Goal: Task Accomplishment & Management: Manage account settings

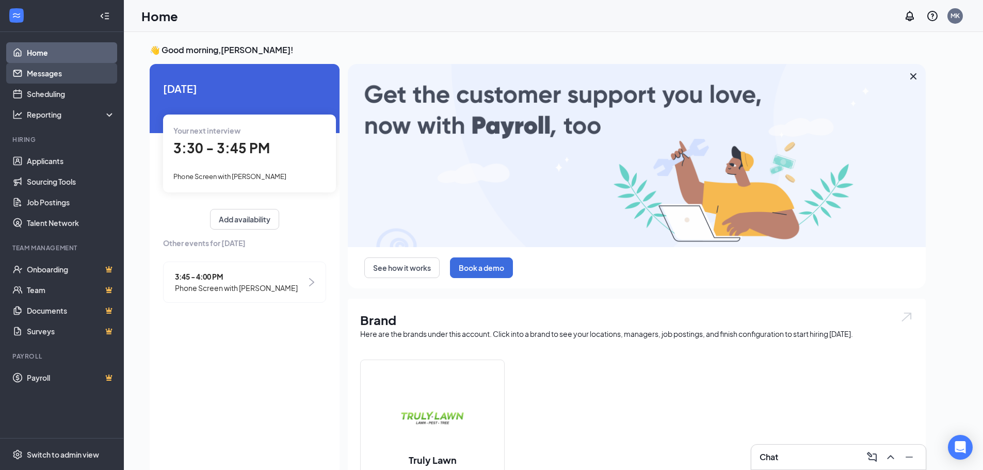
click at [69, 72] on link "Messages" at bounding box center [71, 73] width 88 height 21
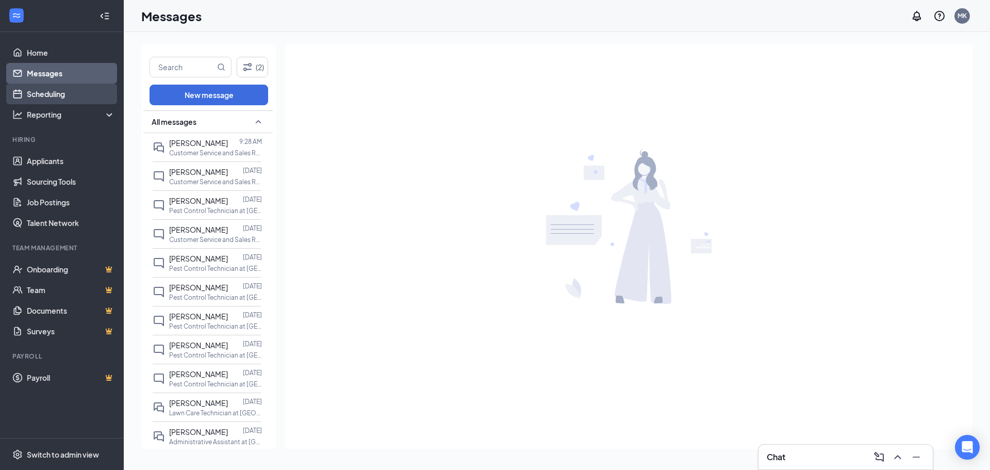
click at [66, 93] on link "Scheduling" at bounding box center [71, 94] width 88 height 21
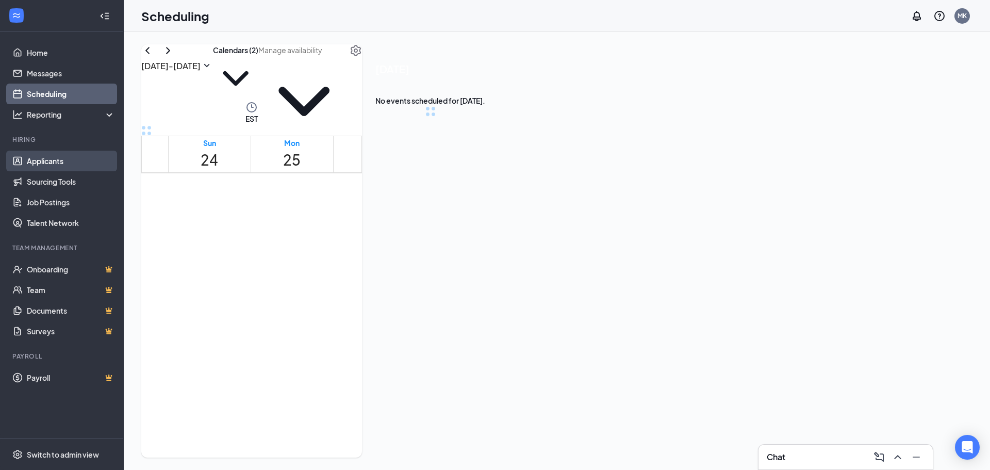
click at [69, 161] on link "Applicants" at bounding box center [71, 161] width 88 height 21
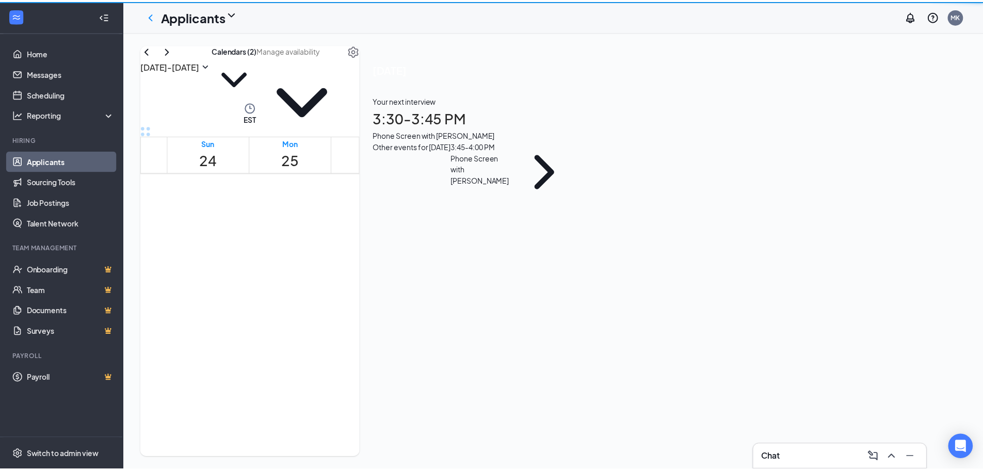
scroll to position [507, 0]
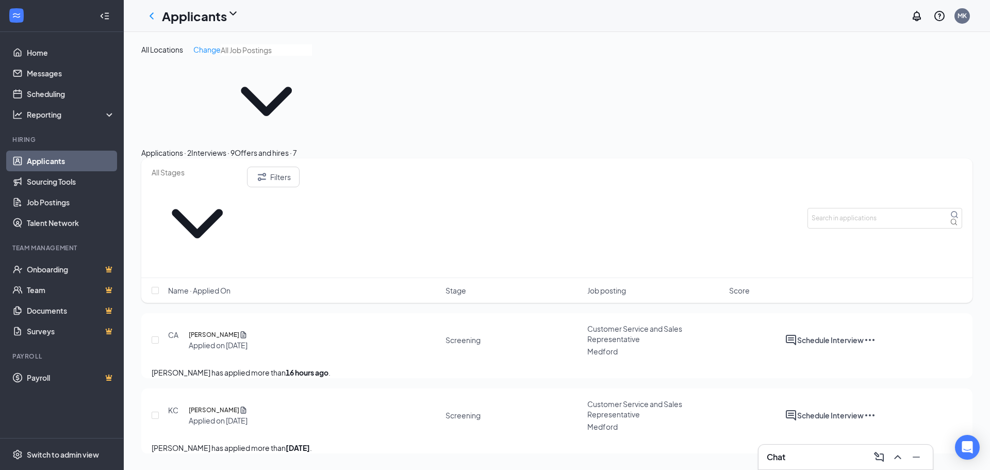
click at [235, 147] on button "Interviews · 9" at bounding box center [212, 152] width 43 height 11
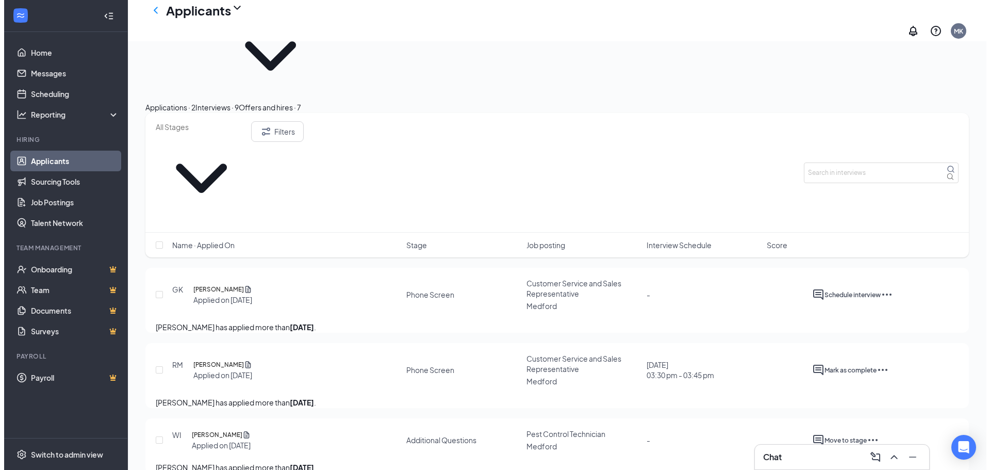
scroll to position [103, 0]
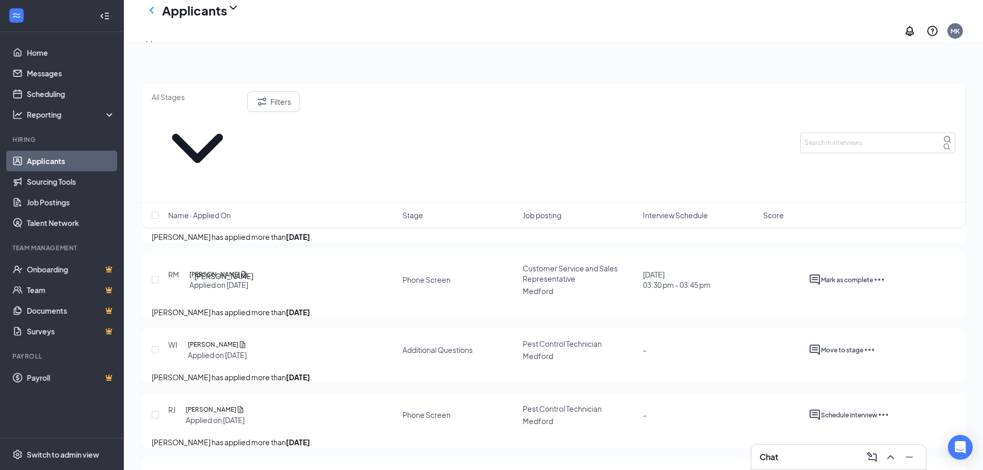
click at [206, 339] on h5 "[PERSON_NAME]" at bounding box center [213, 344] width 51 height 10
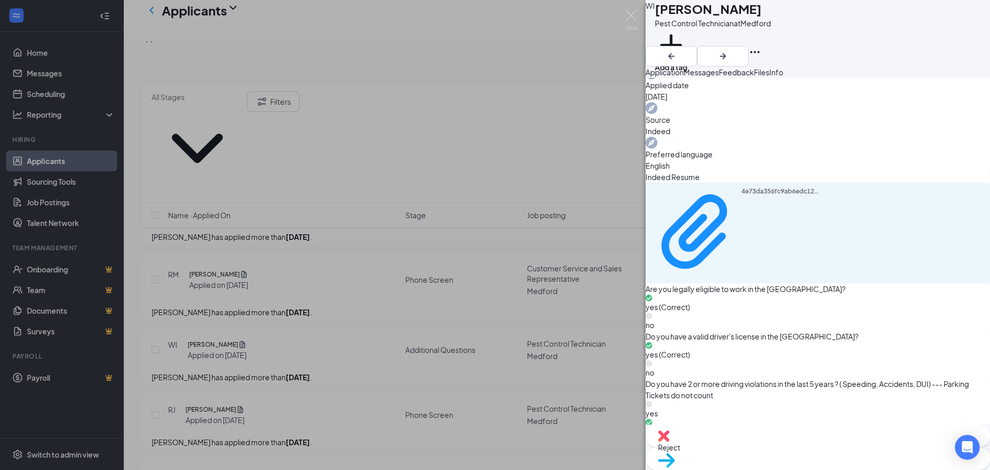
scroll to position [481, 0]
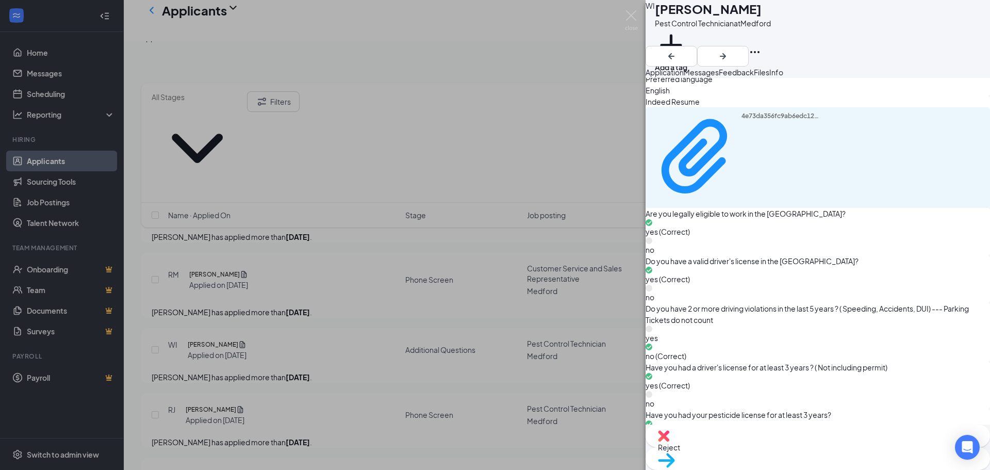
click at [754, 77] on button "Feedback" at bounding box center [736, 72] width 35 height 11
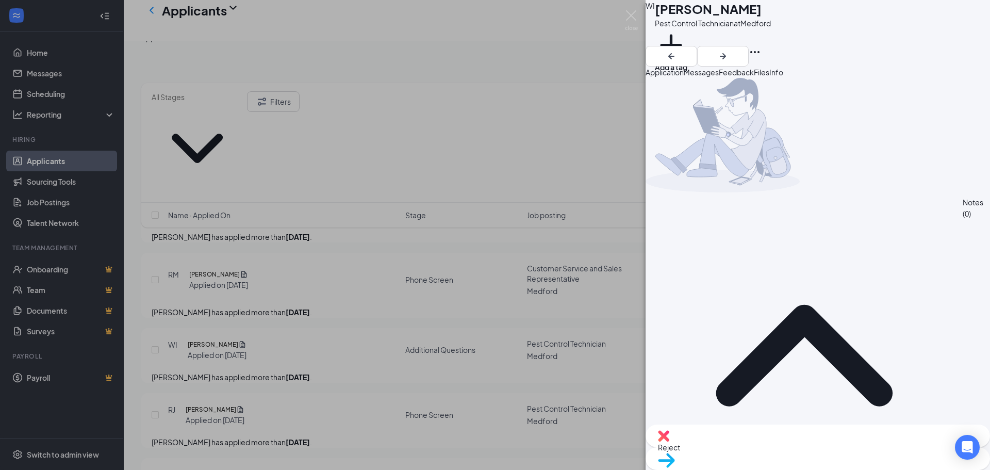
click at [770, 77] on span "Files" at bounding box center [761, 72] width 15 height 9
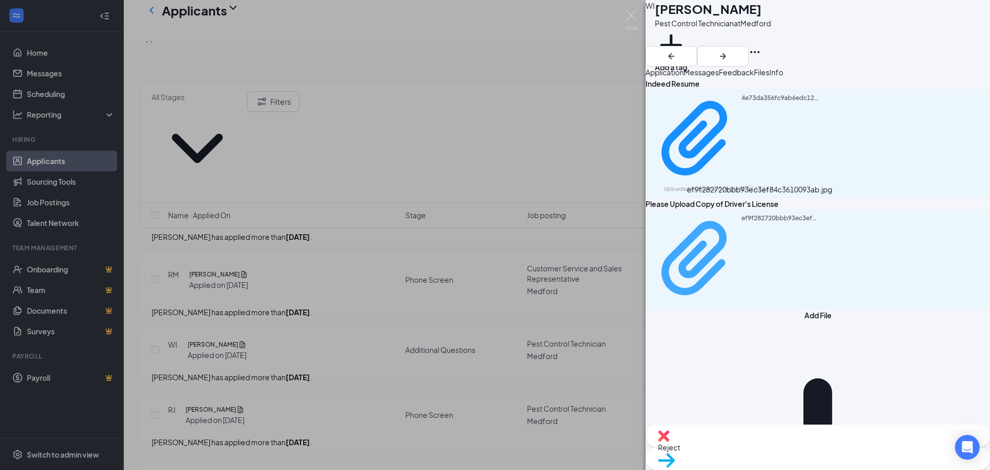
click at [742, 214] on div "ef9f282720bbb93ec3ef84c3610093ab.jpg" at bounding box center [780, 259] width 77 height 90
click at [343, 240] on div "WI [PERSON_NAME] Pest Control Technician at [GEOGRAPHIC_DATA] Add a tag Applica…" at bounding box center [495, 235] width 990 height 470
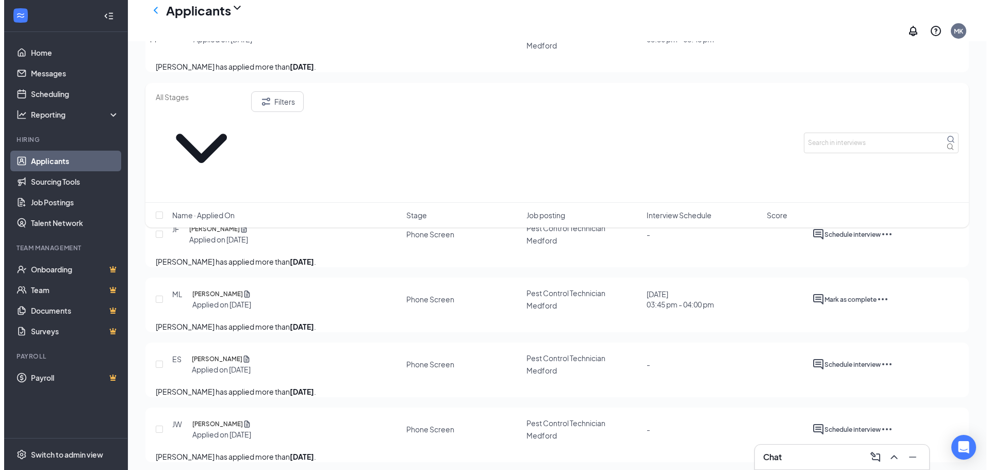
scroll to position [361, 0]
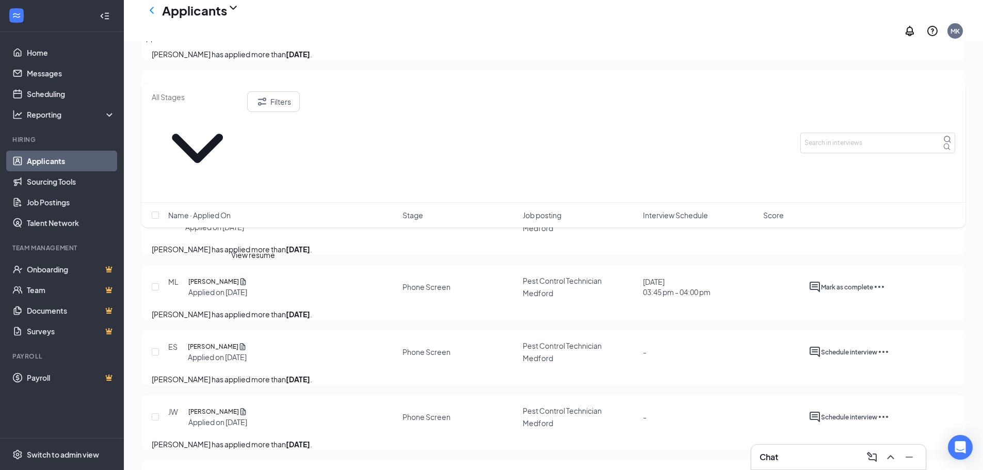
click at [247, 276] on icon "Document" at bounding box center [243, 281] width 8 height 10
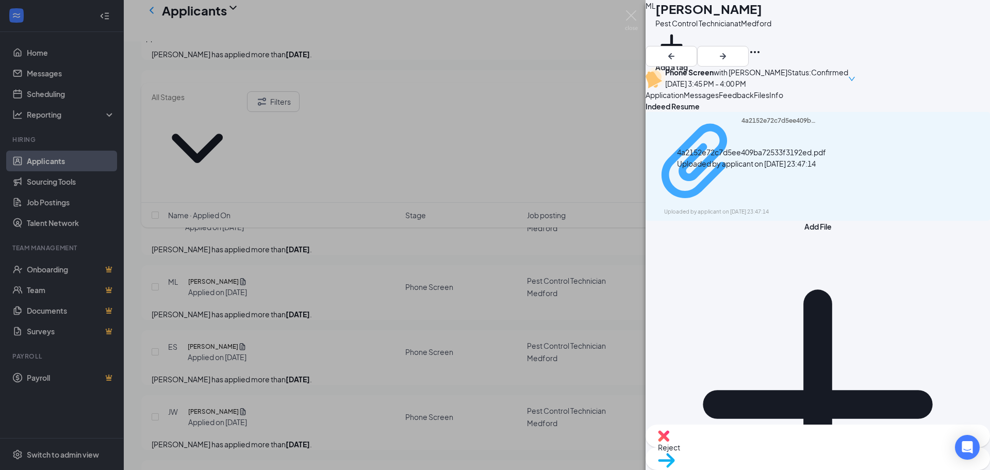
click at [764, 208] on div "Uploaded by applicant on [DATE] 23:47:14" at bounding box center [741, 212] width 155 height 8
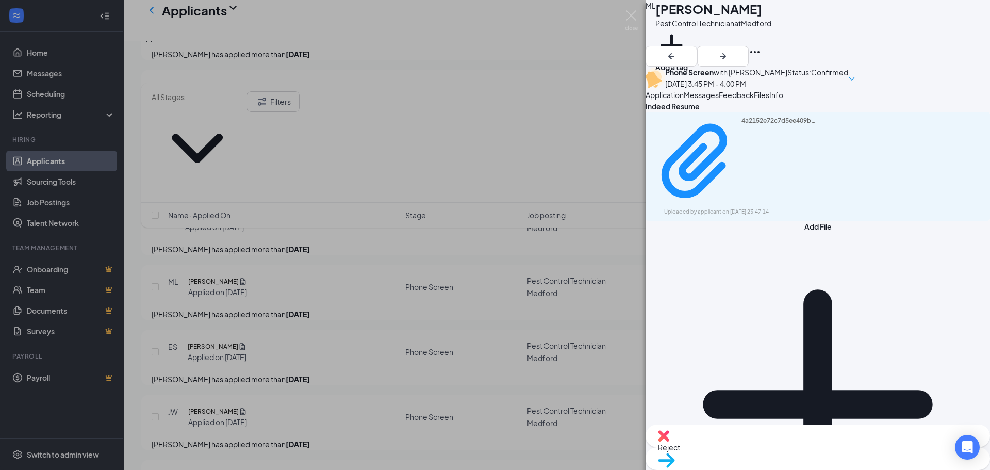
drag, startPoint x: 702, startPoint y: 124, endPoint x: 705, endPoint y: 147, distance: 23.4
click at [684, 100] on span "Application" at bounding box center [665, 94] width 38 height 9
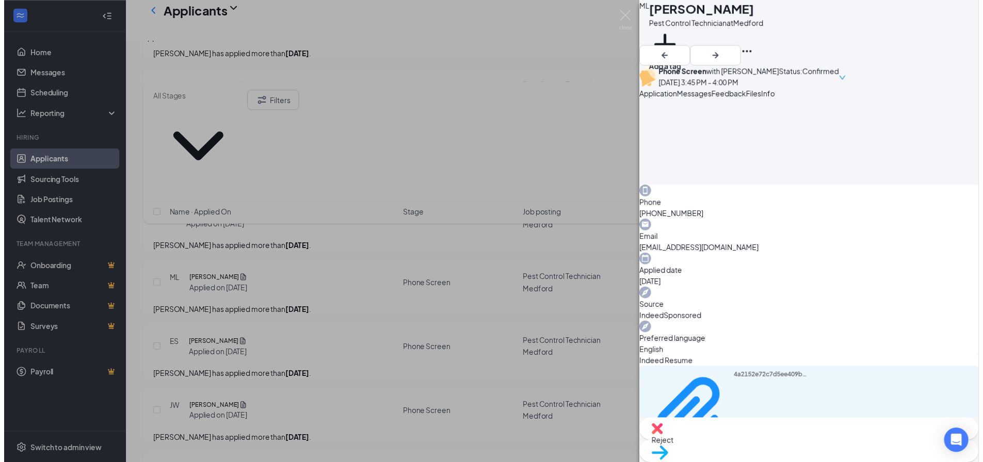
scroll to position [337, 0]
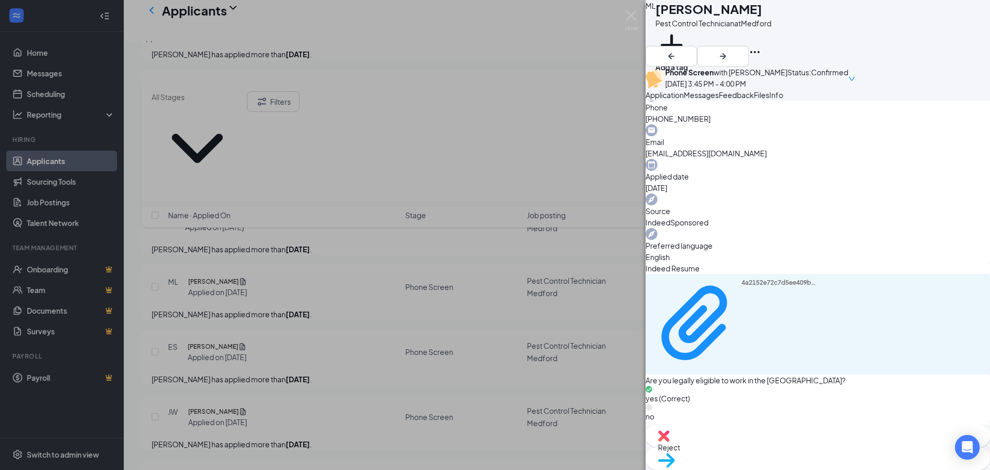
click at [582, 324] on div "ML [PERSON_NAME] Pest Control Technician at [GEOGRAPHIC_DATA] Add a tag Phone S…" at bounding box center [495, 235] width 990 height 470
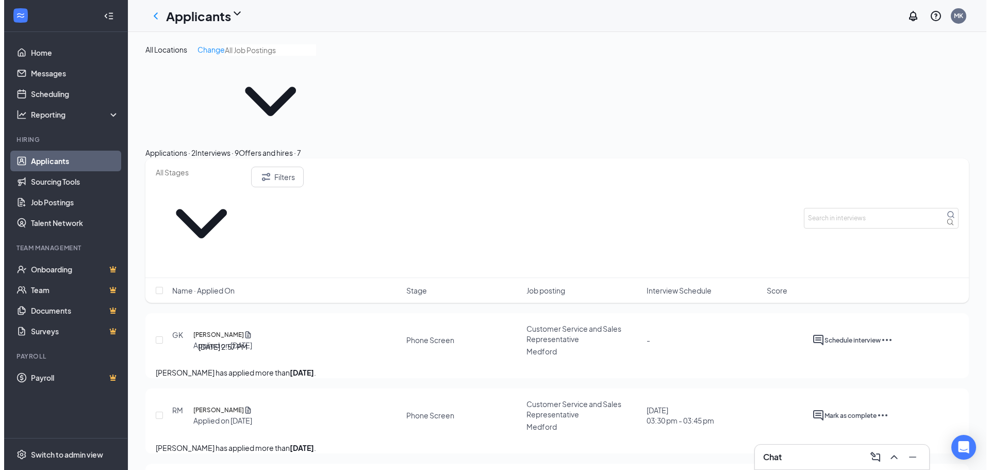
scroll to position [52, 0]
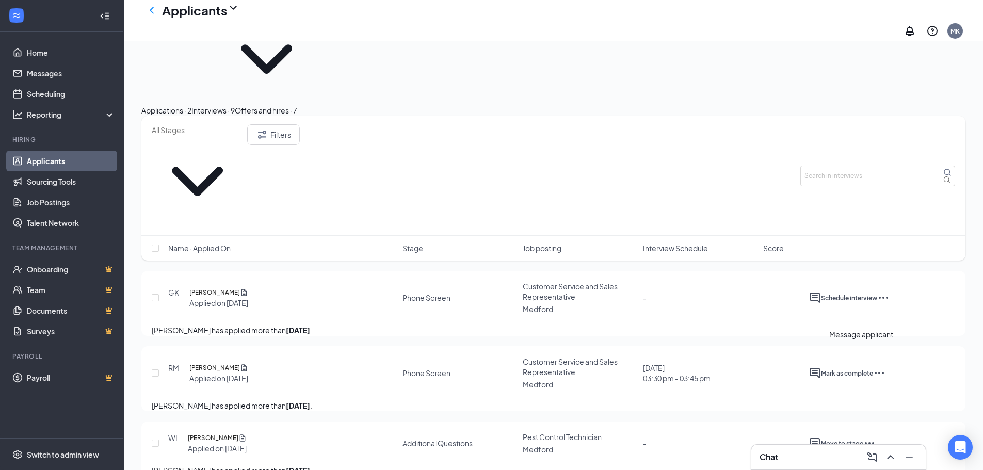
click at [820, 438] on icon "ActiveChat" at bounding box center [814, 443] width 10 height 10
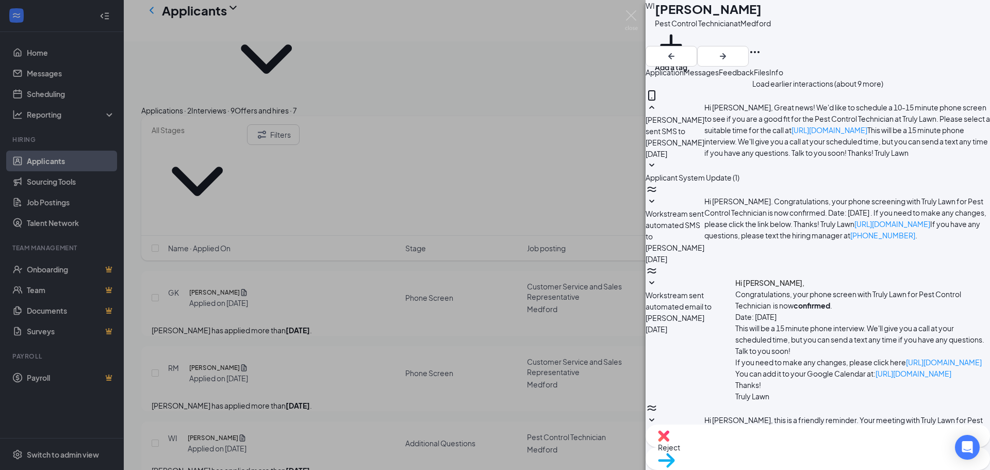
scroll to position [336, 0]
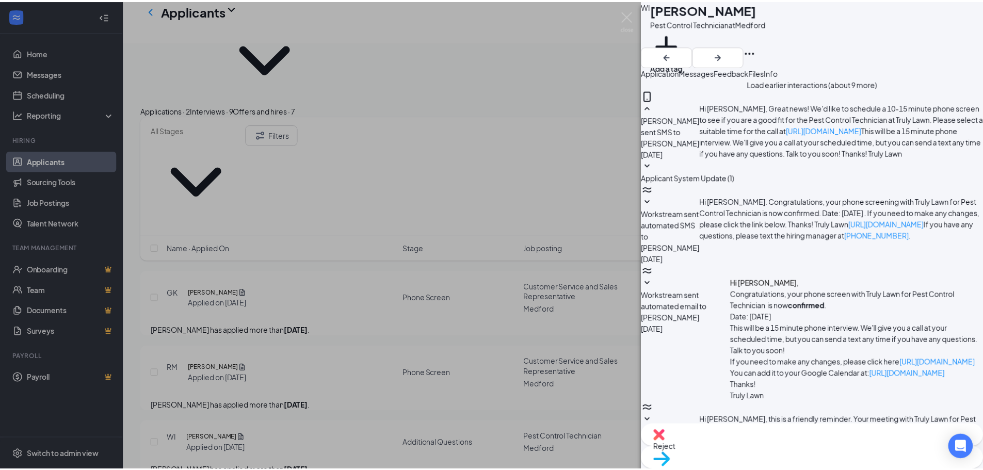
scroll to position [356, 0]
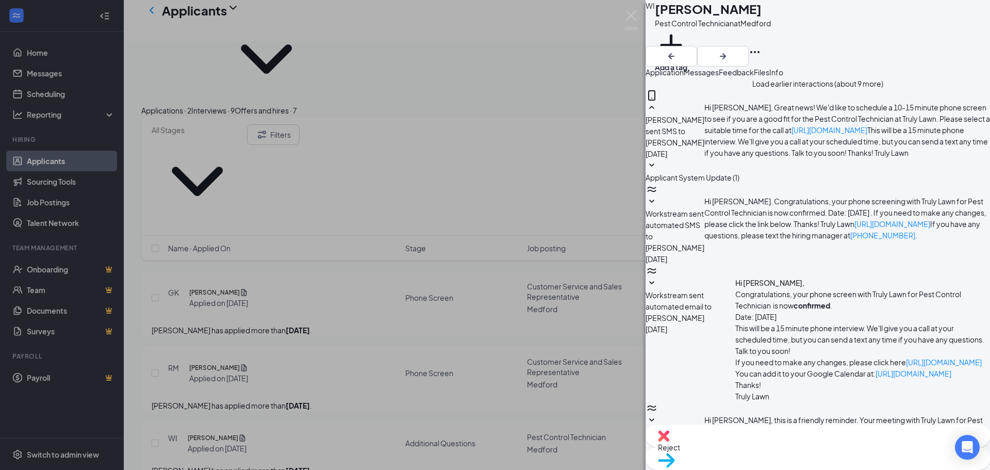
drag, startPoint x: 821, startPoint y: 83, endPoint x: 846, endPoint y: 104, distance: 33.0
click at [754, 77] on span "Feedback" at bounding box center [736, 72] width 35 height 9
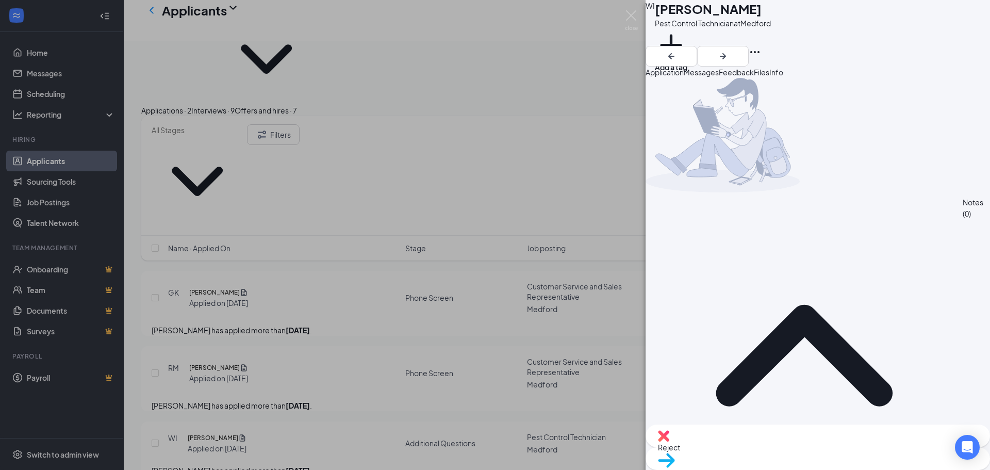
click at [770, 77] on span "Files" at bounding box center [761, 72] width 15 height 9
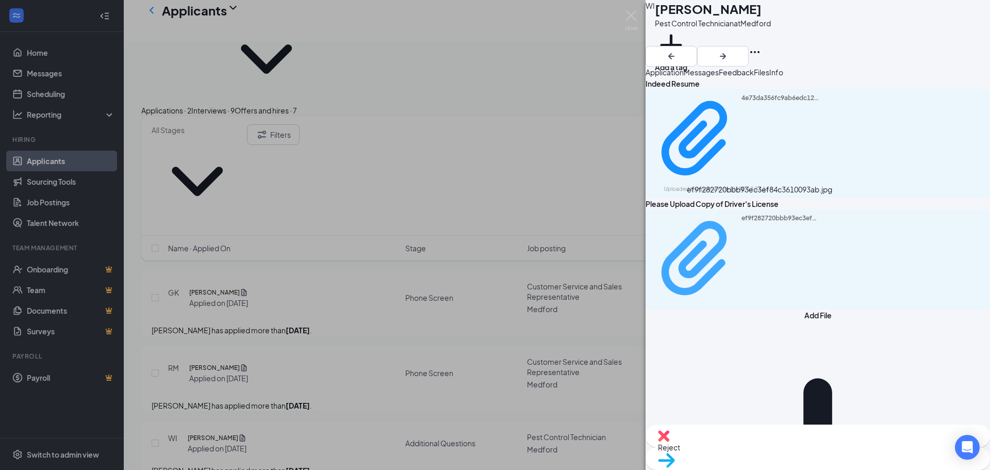
click at [782, 214] on div "ef9f282720bbb93ec3ef84c3610093ab.jpg" at bounding box center [780, 259] width 77 height 90
click at [752, 214] on div "ef9f282720bbb93ec3ef84c3610093ab.jpg" at bounding box center [780, 259] width 77 height 90
click at [528, 48] on div "WI [PERSON_NAME] Pest Control Technician at [GEOGRAPHIC_DATA] Add a tag Applica…" at bounding box center [495, 235] width 990 height 470
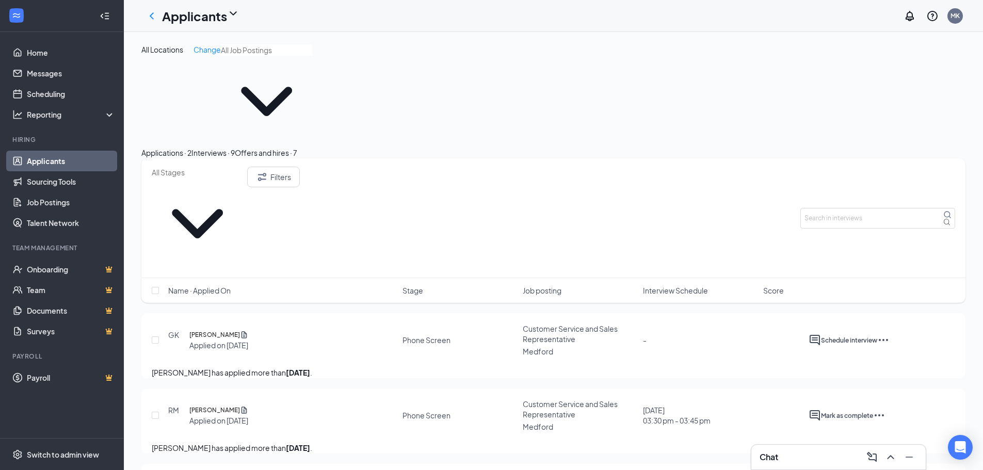
click at [191, 147] on button "Applications · 2" at bounding box center [166, 152] width 50 height 11
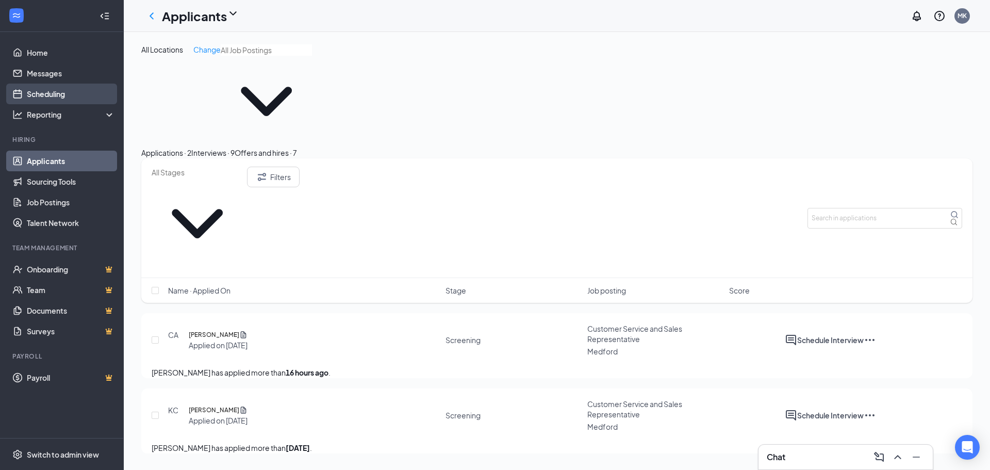
click at [79, 86] on link "Scheduling" at bounding box center [71, 94] width 88 height 21
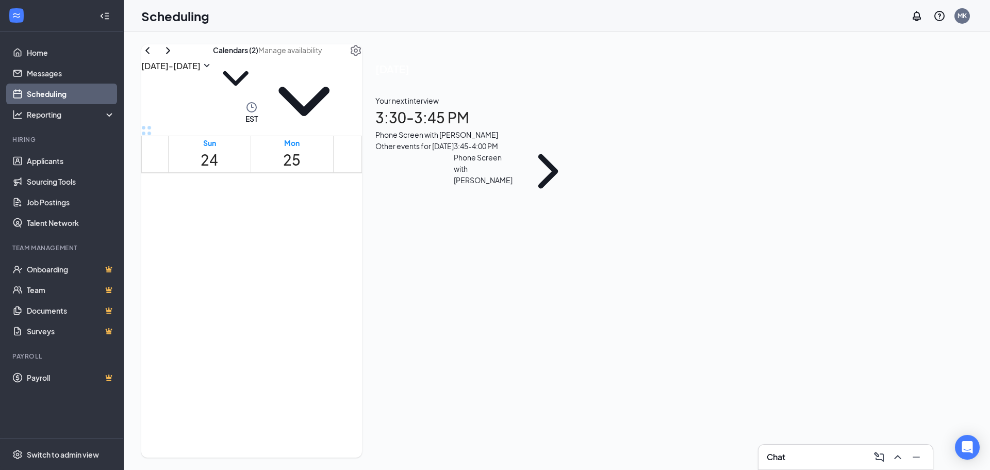
scroll to position [868, 0]
click at [58, 164] on link "Applicants" at bounding box center [71, 161] width 88 height 21
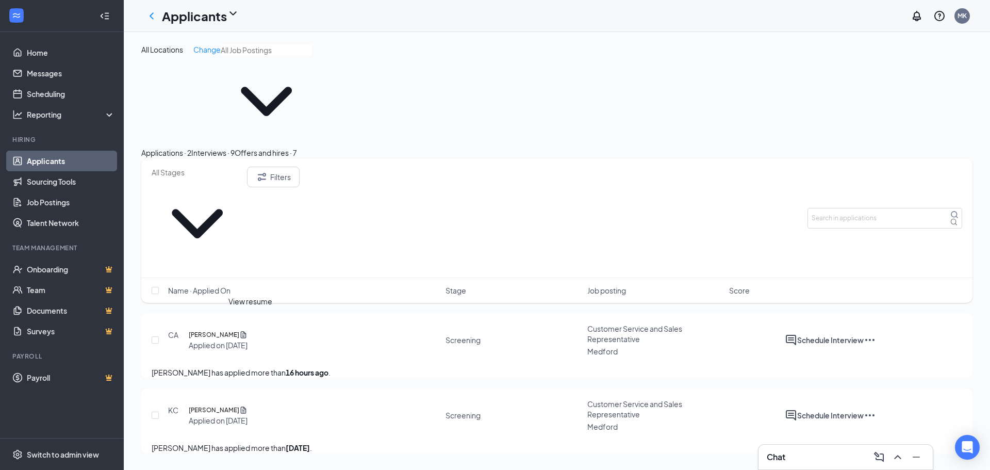
click at [248, 405] on icon "Document" at bounding box center [243, 410] width 8 height 10
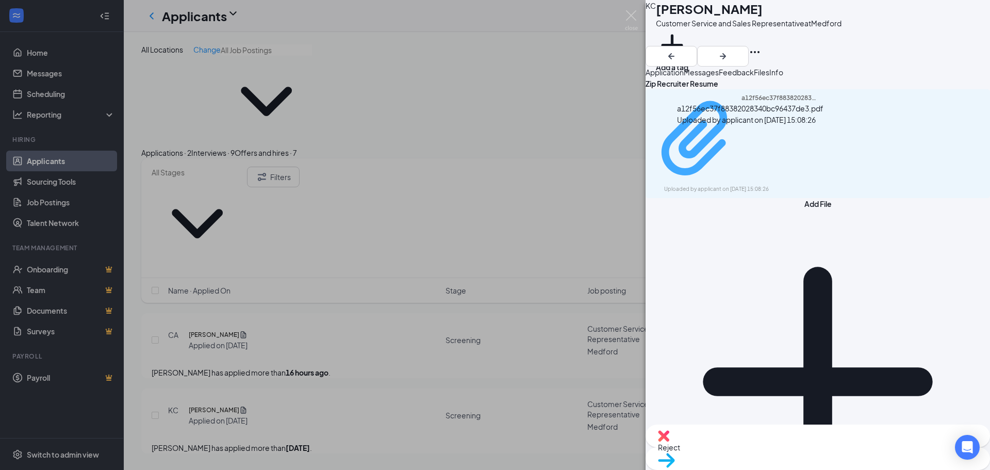
click at [790, 140] on div "a12f56ec37f88382028340bc96437de3.pdf" at bounding box center [780, 139] width 77 height 90
click at [684, 77] on span "Application" at bounding box center [665, 72] width 38 height 9
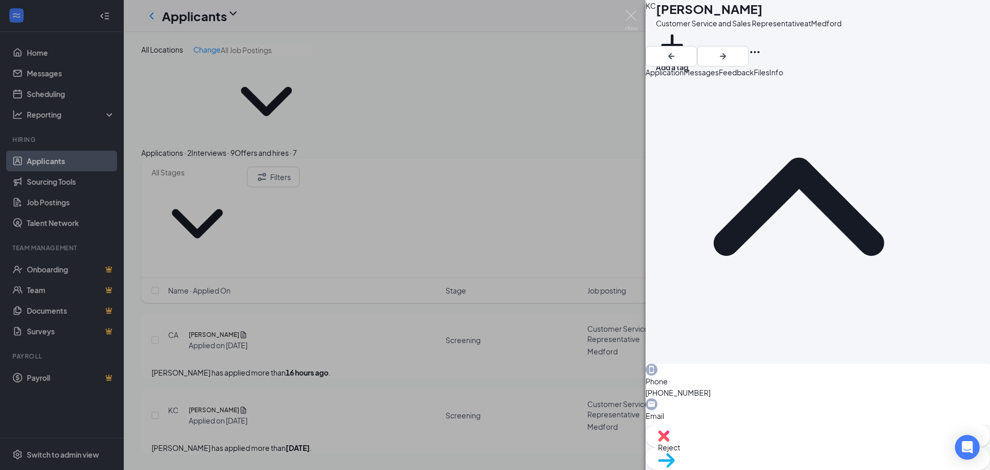
scroll to position [52, 0]
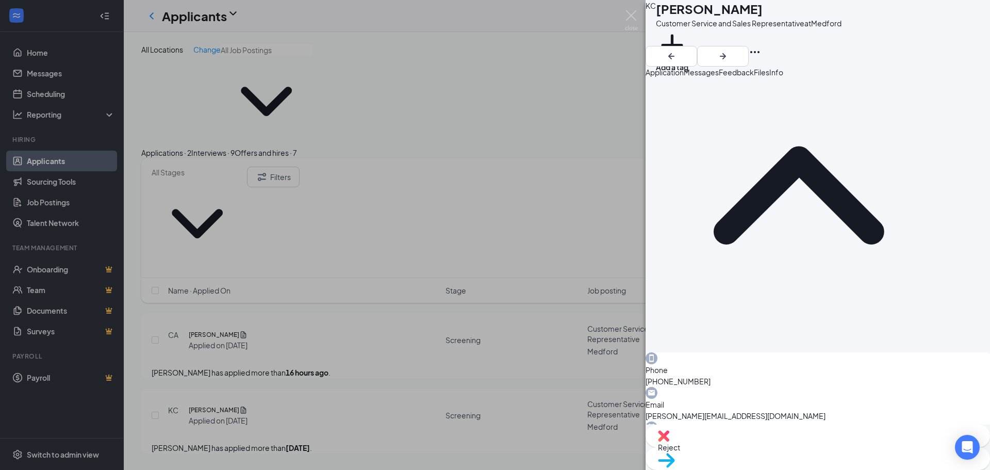
click at [765, 452] on span "Reject" at bounding box center [818, 447] width 320 height 11
type textarea "need experience with fieldroutes"
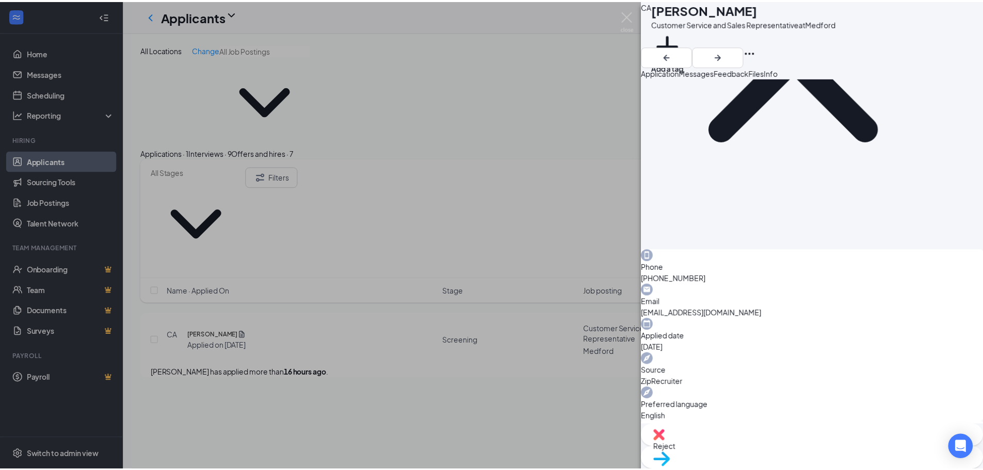
scroll to position [52, 0]
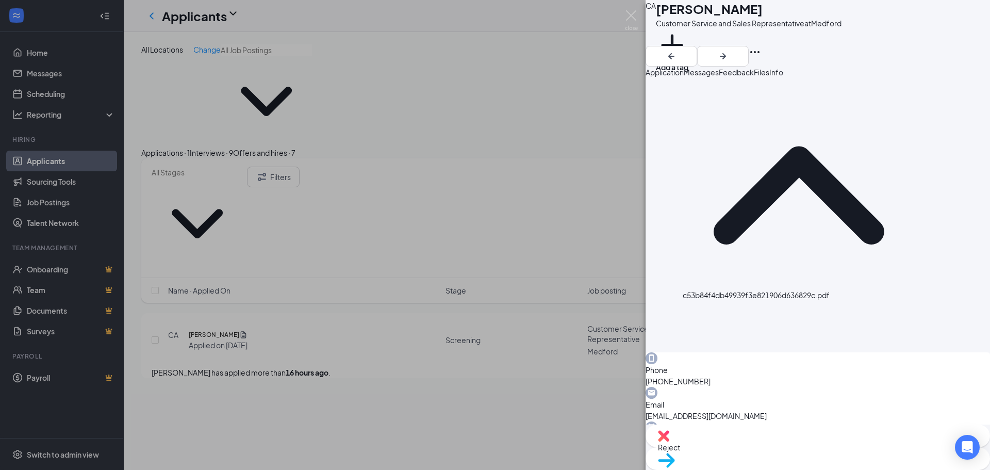
click at [851, 468] on span "Move to stage" at bounding box center [818, 473] width 320 height 11
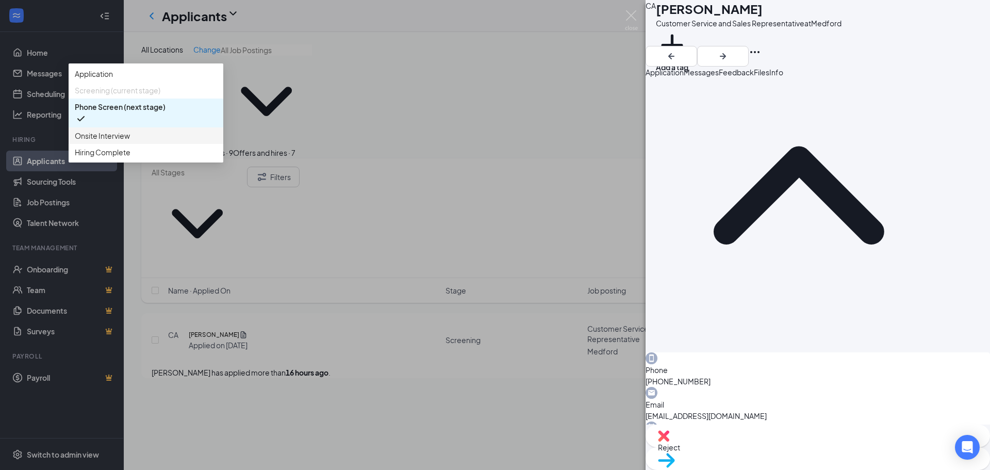
click at [130, 141] on span "Onsite Interview" at bounding box center [102, 135] width 55 height 11
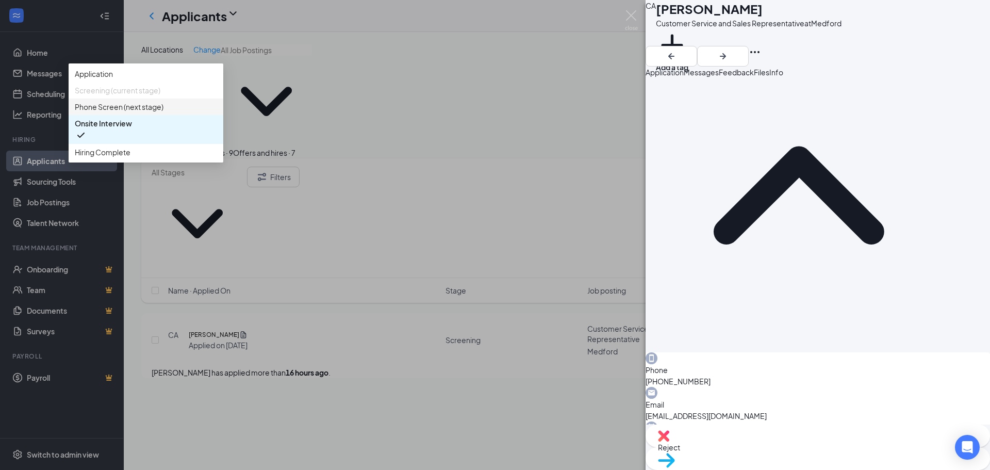
click at [164, 112] on span "Phone Screen (next stage)" at bounding box center [119, 106] width 89 height 11
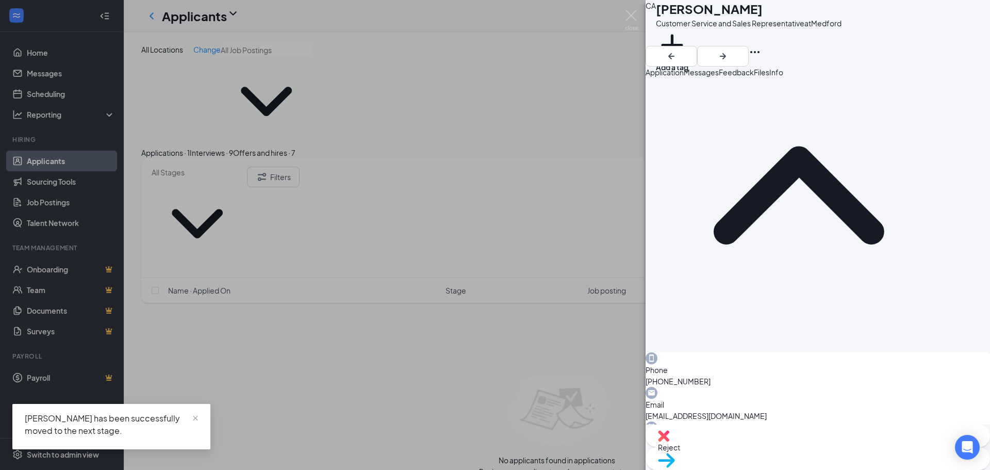
click at [591, 110] on div "CA [PERSON_NAME] Customer Service and Sales Representative at [GEOGRAPHIC_DATA]…" at bounding box center [495, 235] width 990 height 470
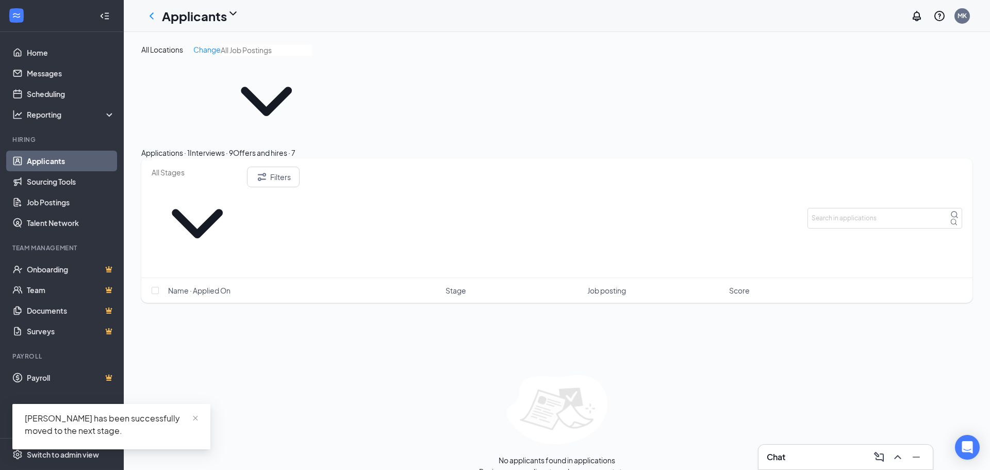
click at [233, 147] on div "Interviews · 9" at bounding box center [211, 152] width 43 height 11
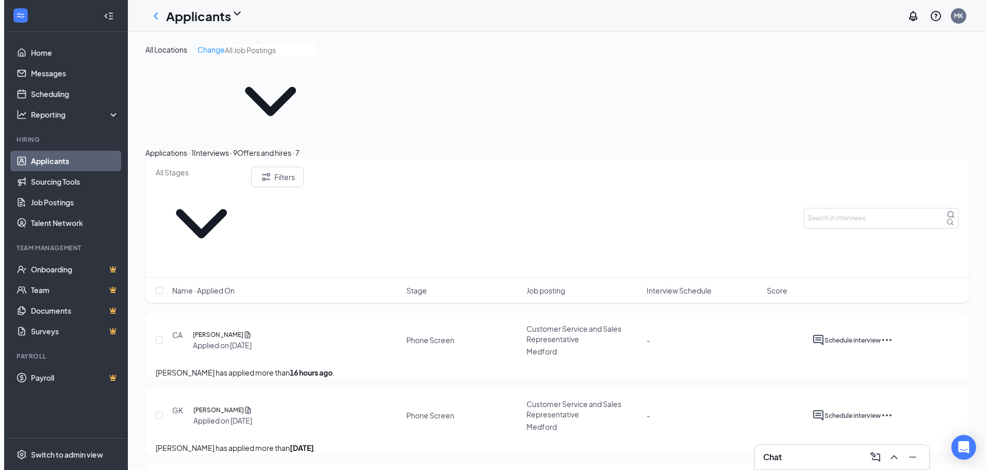
scroll to position [52, 0]
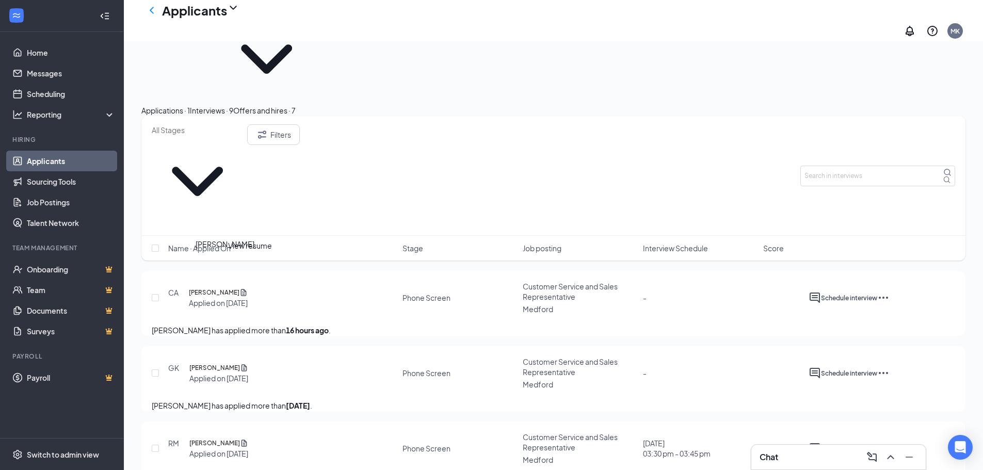
click at [215, 363] on h5 "[PERSON_NAME]" at bounding box center [214, 368] width 51 height 10
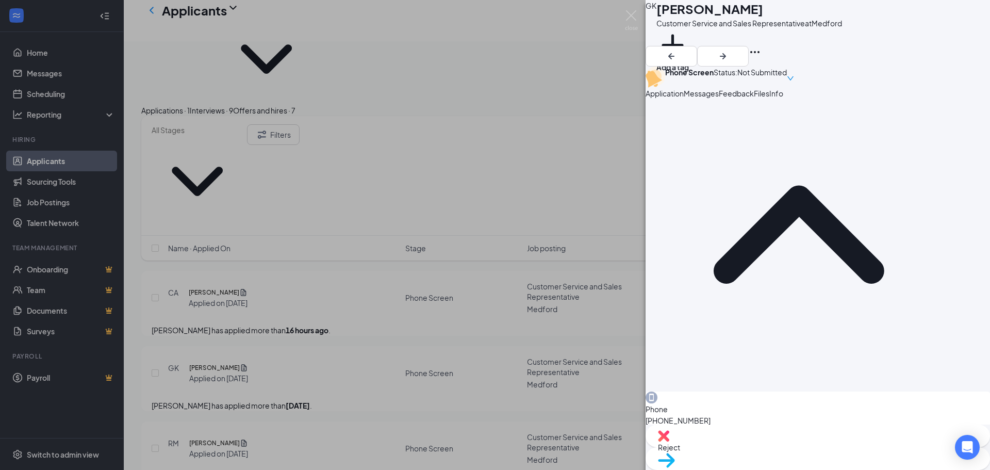
scroll to position [52, 0]
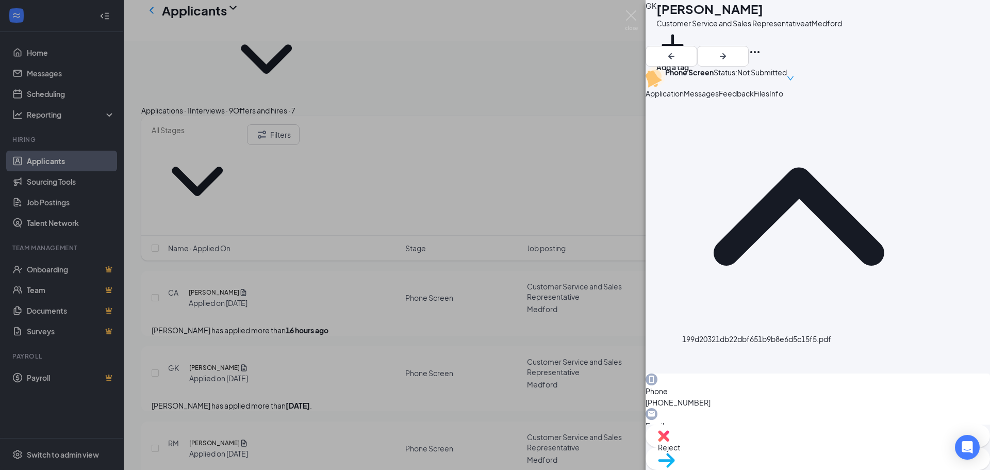
click at [369, 292] on div "GK [PERSON_NAME] Customer Service and Sales Representative at [GEOGRAPHIC_DATA]…" at bounding box center [495, 235] width 990 height 470
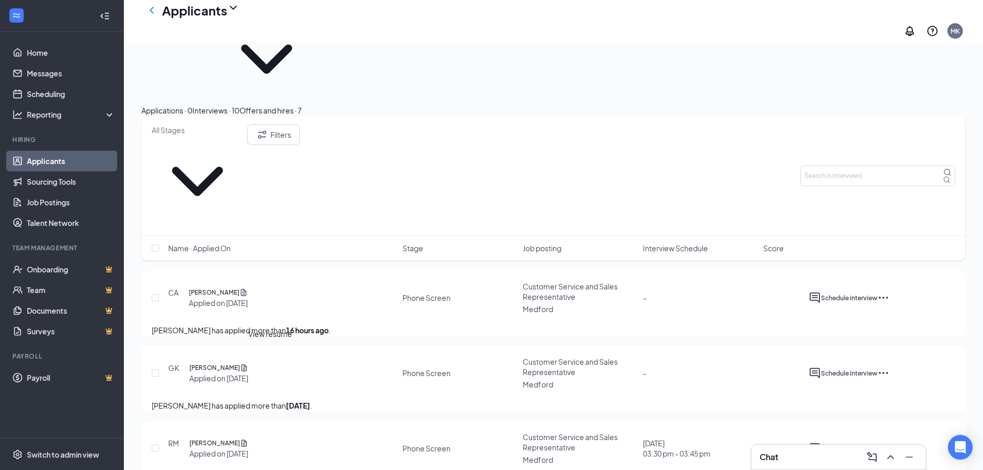
click at [247, 439] on icon "Document" at bounding box center [244, 442] width 6 height 7
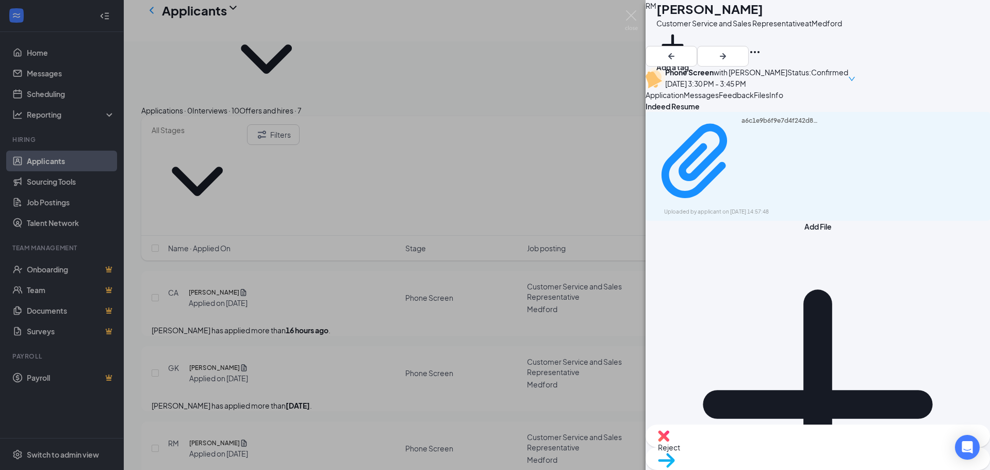
click at [684, 100] on span "Application" at bounding box center [665, 94] width 38 height 9
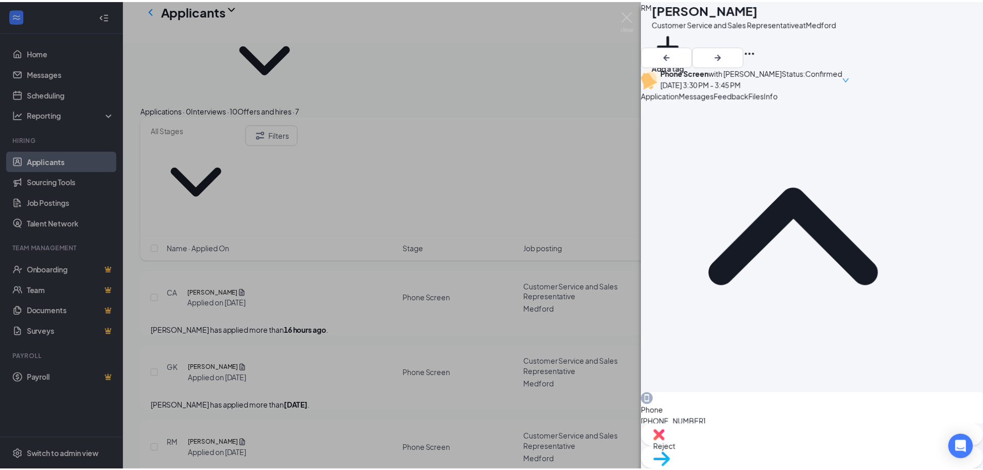
scroll to position [103, 0]
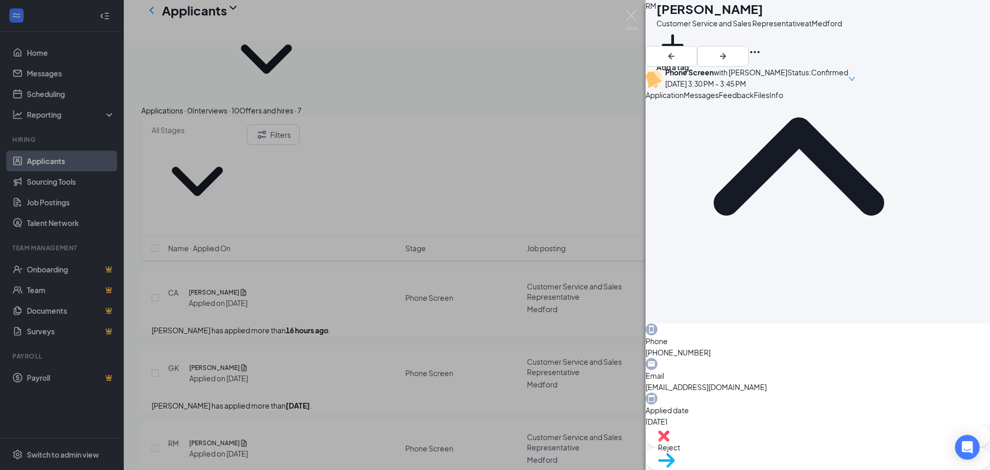
click at [454, 288] on div "RM [PERSON_NAME] Customer Service and Sales Representative at [GEOGRAPHIC_DATA]…" at bounding box center [495, 235] width 990 height 470
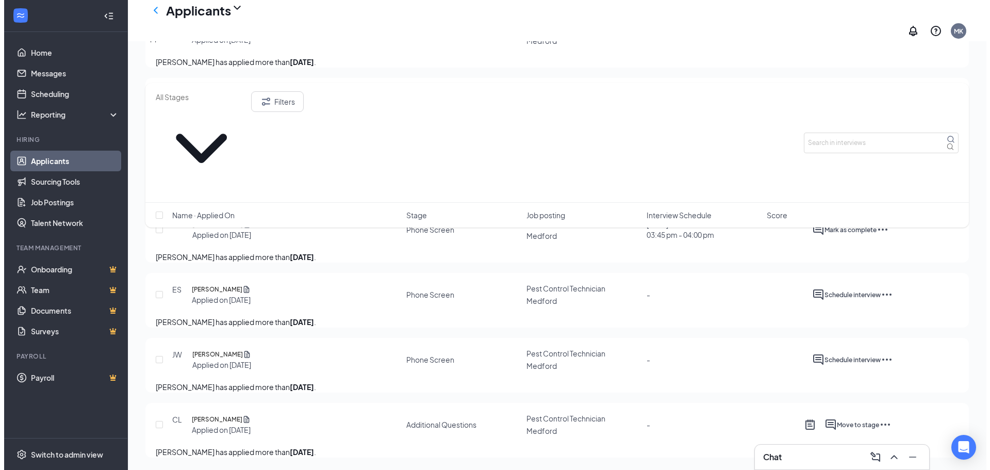
scroll to position [556, 0]
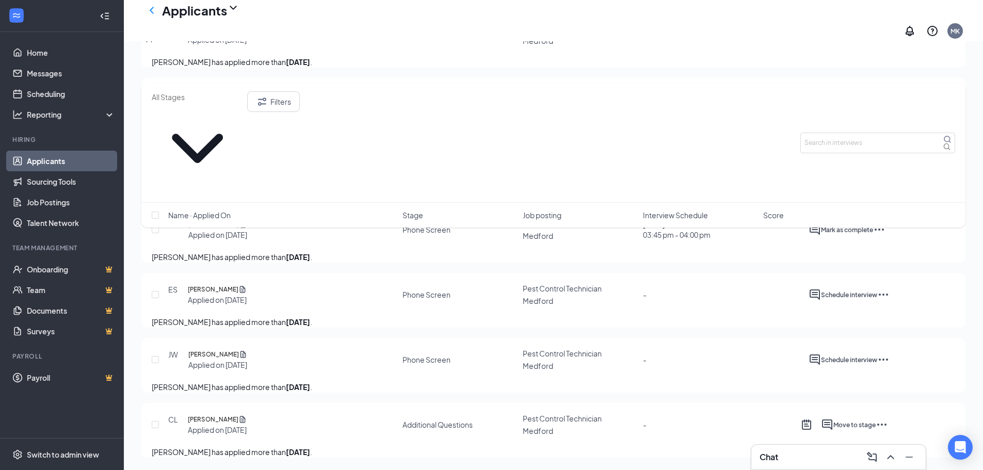
click at [821, 288] on div at bounding box center [814, 294] width 12 height 12
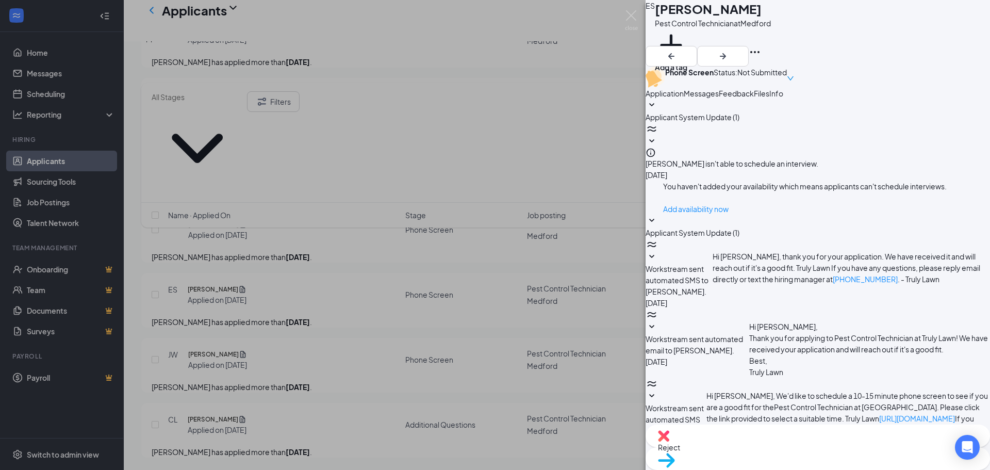
scroll to position [382, 0]
click at [564, 263] on div "ES [PERSON_NAME] Pest Control Technician at [GEOGRAPHIC_DATA] Add a tag Phone S…" at bounding box center [495, 235] width 990 height 470
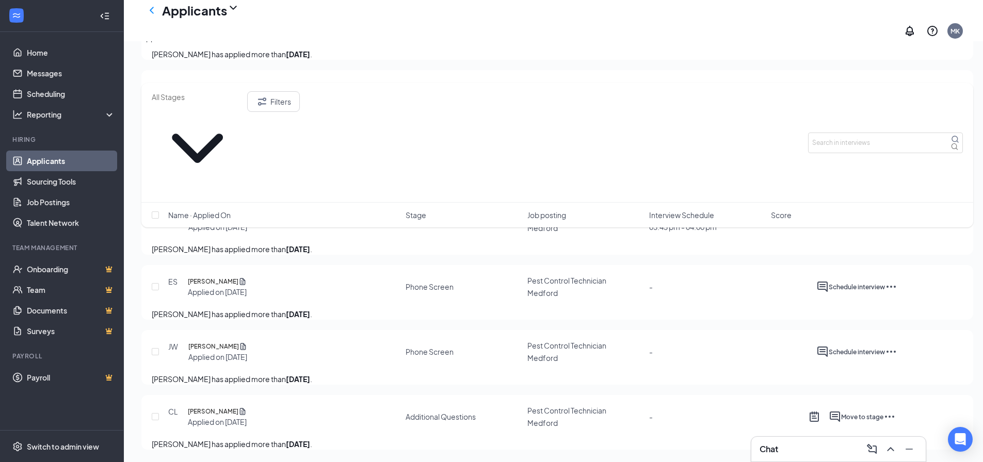
click at [828, 346] on icon "ActiveChat" at bounding box center [822, 352] width 12 height 12
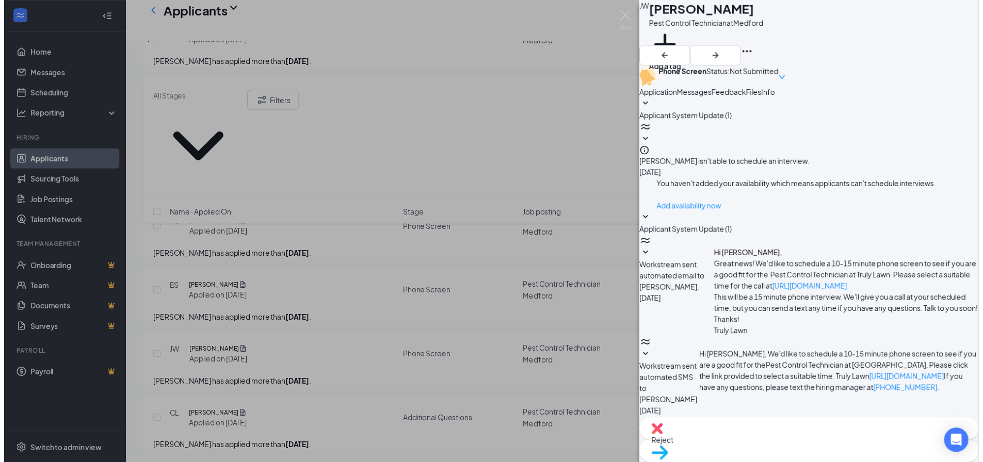
scroll to position [286, 0]
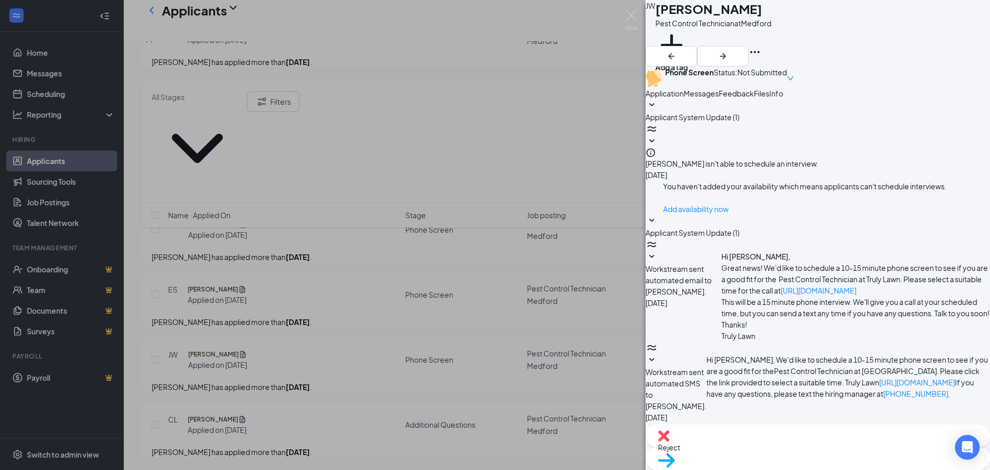
click at [552, 298] on div "[PERSON_NAME] Pest Control Technician at [GEOGRAPHIC_DATA] Add a tag Phone Scre…" at bounding box center [495, 235] width 990 height 470
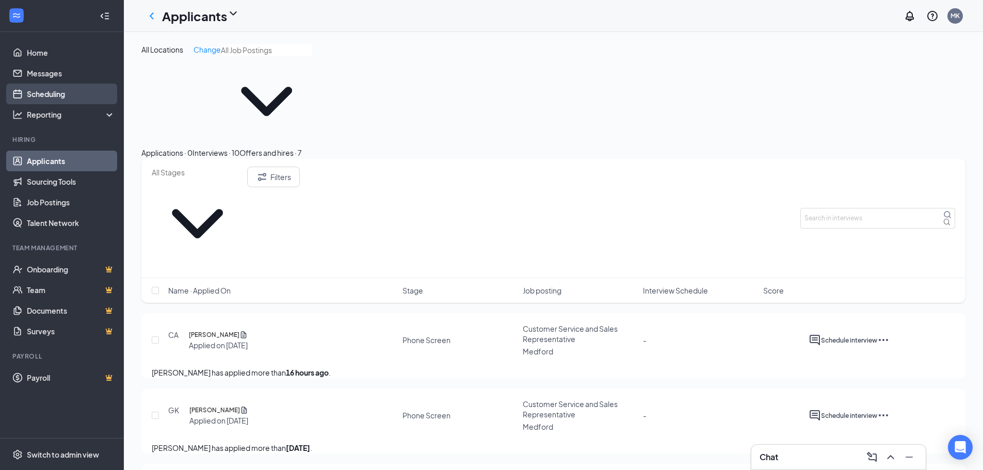
drag, startPoint x: 197, startPoint y: 111, endPoint x: 109, endPoint y: 92, distance: 89.3
click at [192, 147] on div "Applications · 0" at bounding box center [166, 152] width 51 height 11
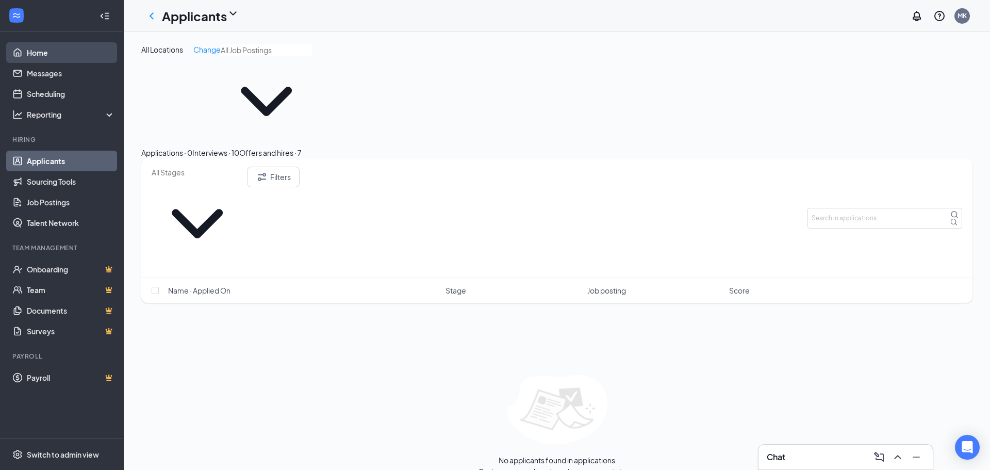
click at [73, 56] on link "Home" at bounding box center [71, 52] width 88 height 21
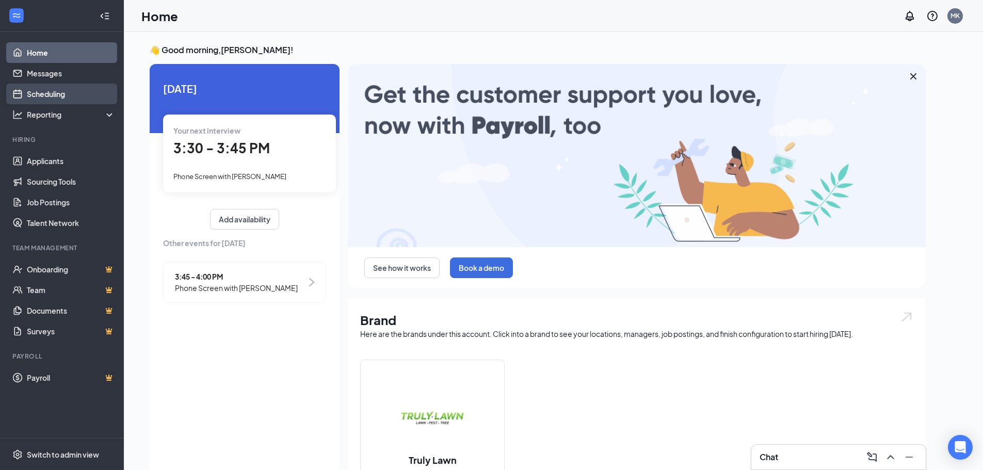
click at [58, 91] on link "Scheduling" at bounding box center [71, 94] width 88 height 21
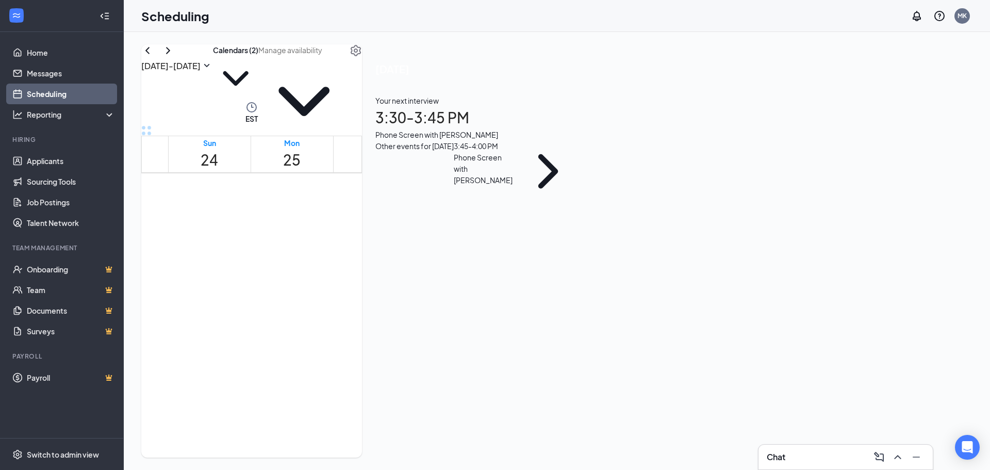
scroll to position [713, 0]
click at [559, 272] on span "1:45-2:00 PM" at bounding box center [555, 261] width 30 height 21
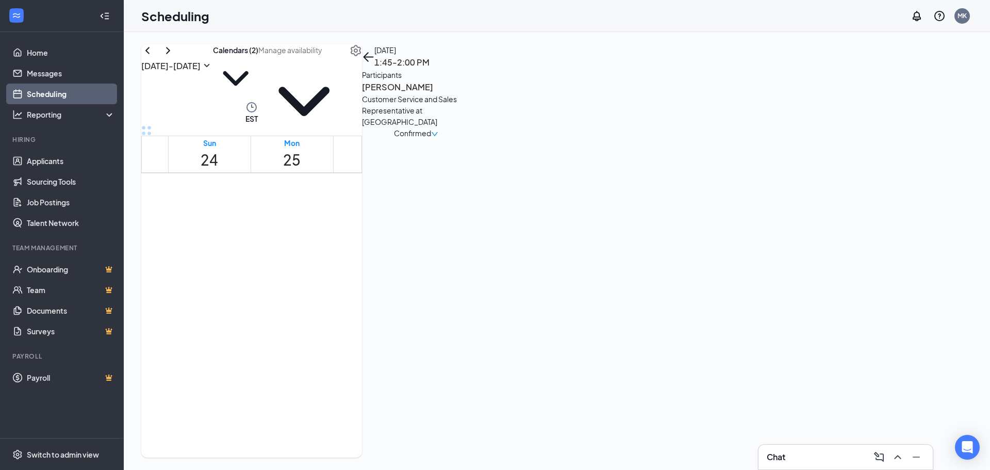
click at [470, 94] on h3 "[PERSON_NAME]" at bounding box center [416, 86] width 108 height 13
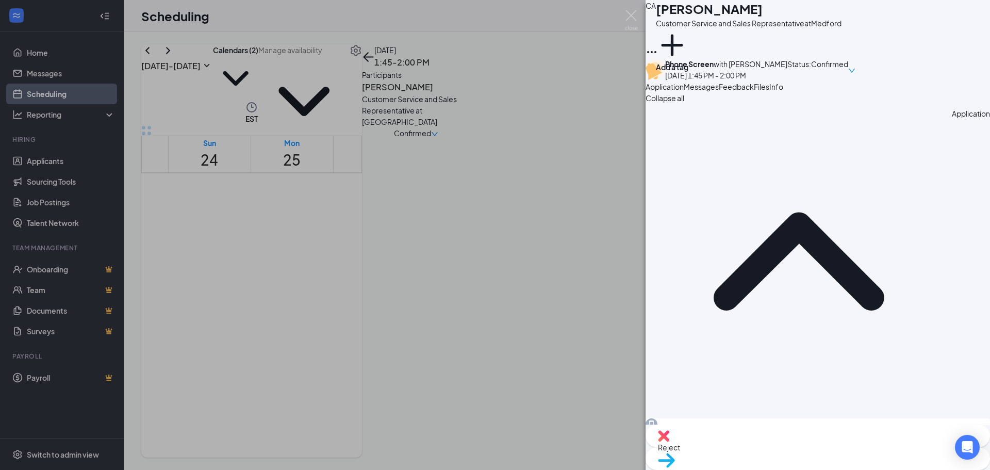
click at [719, 91] on span "Messages" at bounding box center [701, 86] width 35 height 9
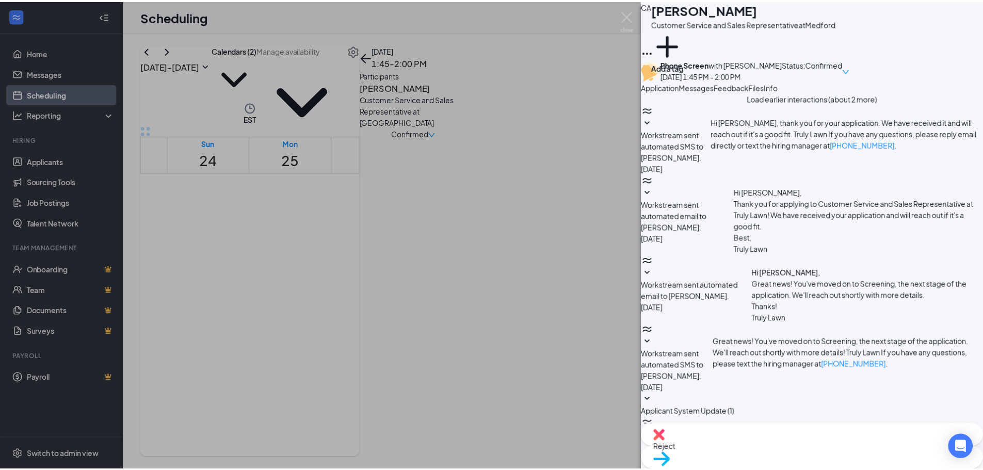
scroll to position [341, 0]
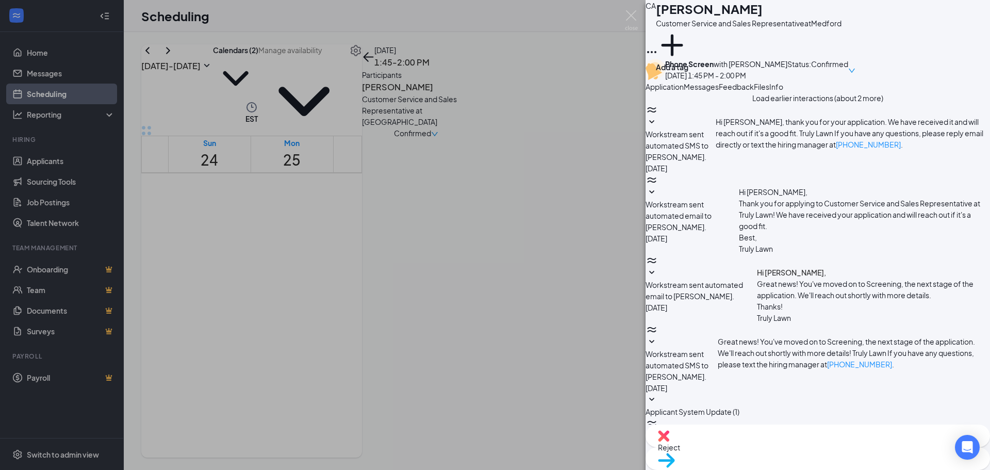
click at [678, 91] on span "Application" at bounding box center [665, 86] width 38 height 9
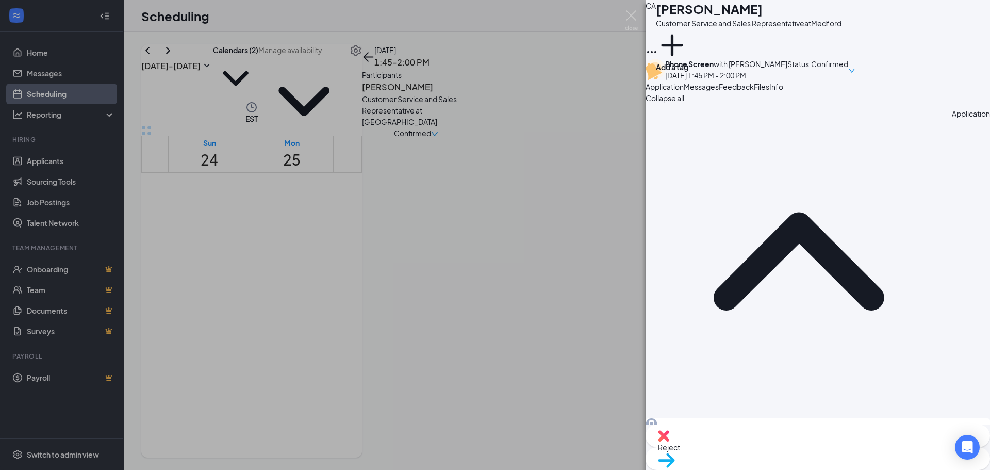
click at [513, 60] on div "CA [PERSON_NAME] Customer Service and Sales Representative at [GEOGRAPHIC_DATA]…" at bounding box center [495, 235] width 990 height 470
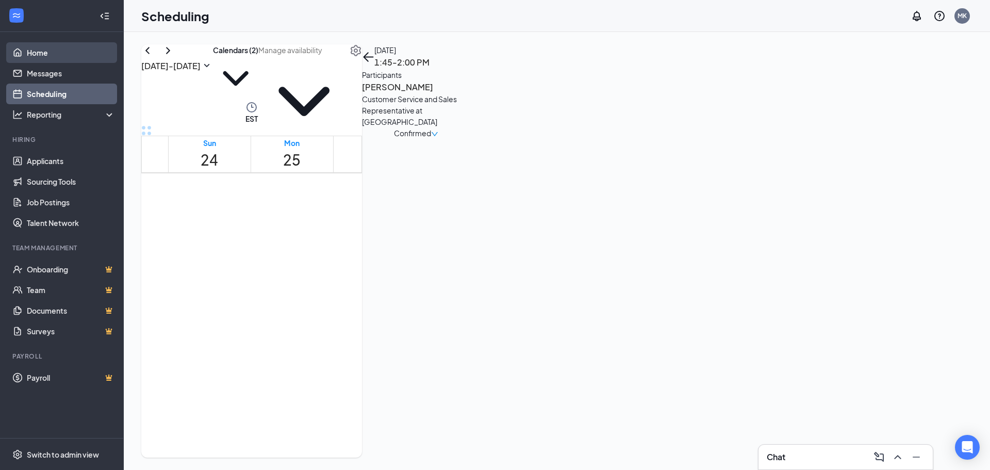
click at [77, 43] on link "Home" at bounding box center [71, 52] width 88 height 21
